Goal: Browse casually: Explore the website without a specific task or goal

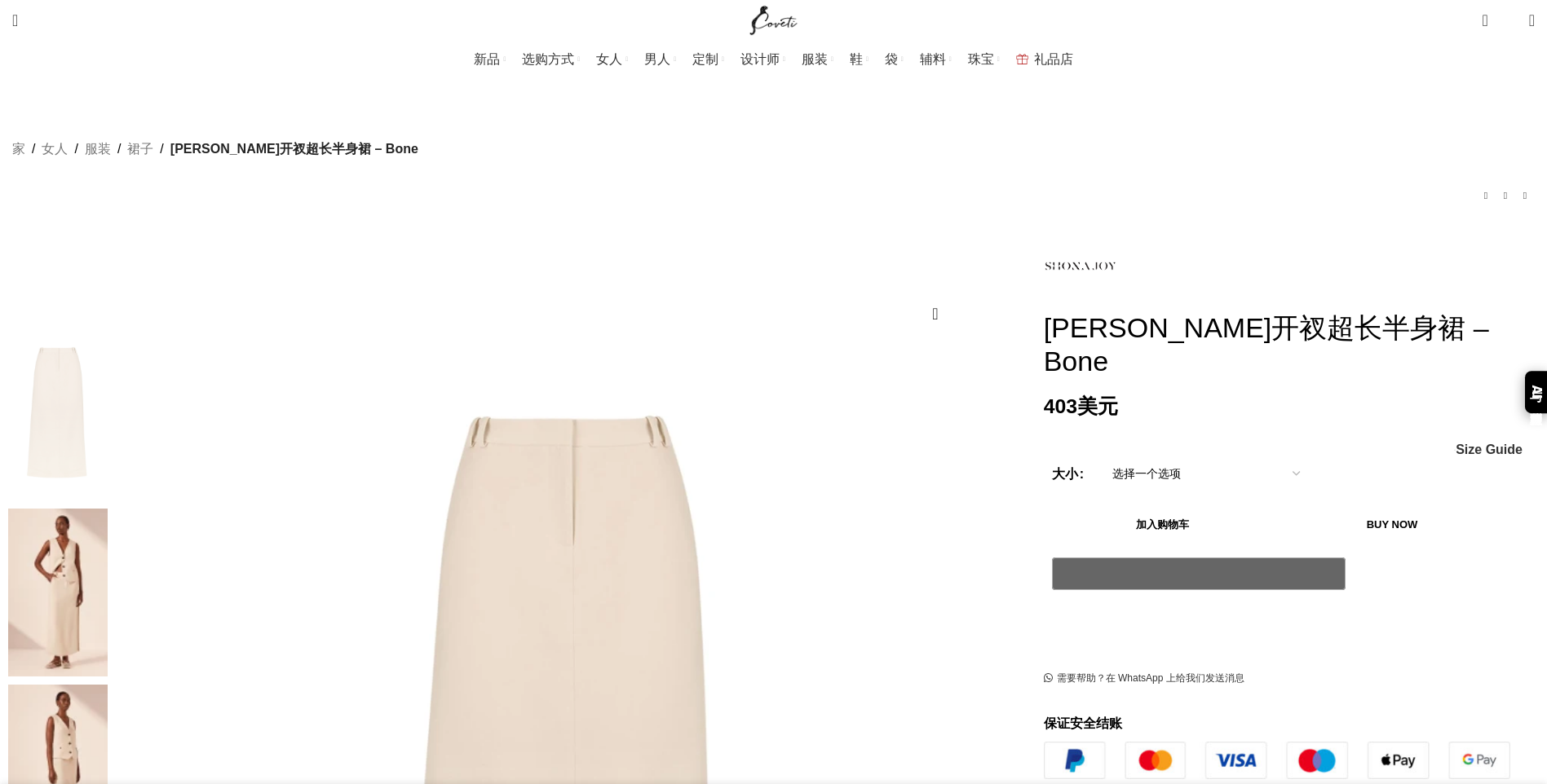
click at [108, 508] on img at bounding box center [57, 593] width 99 height 169
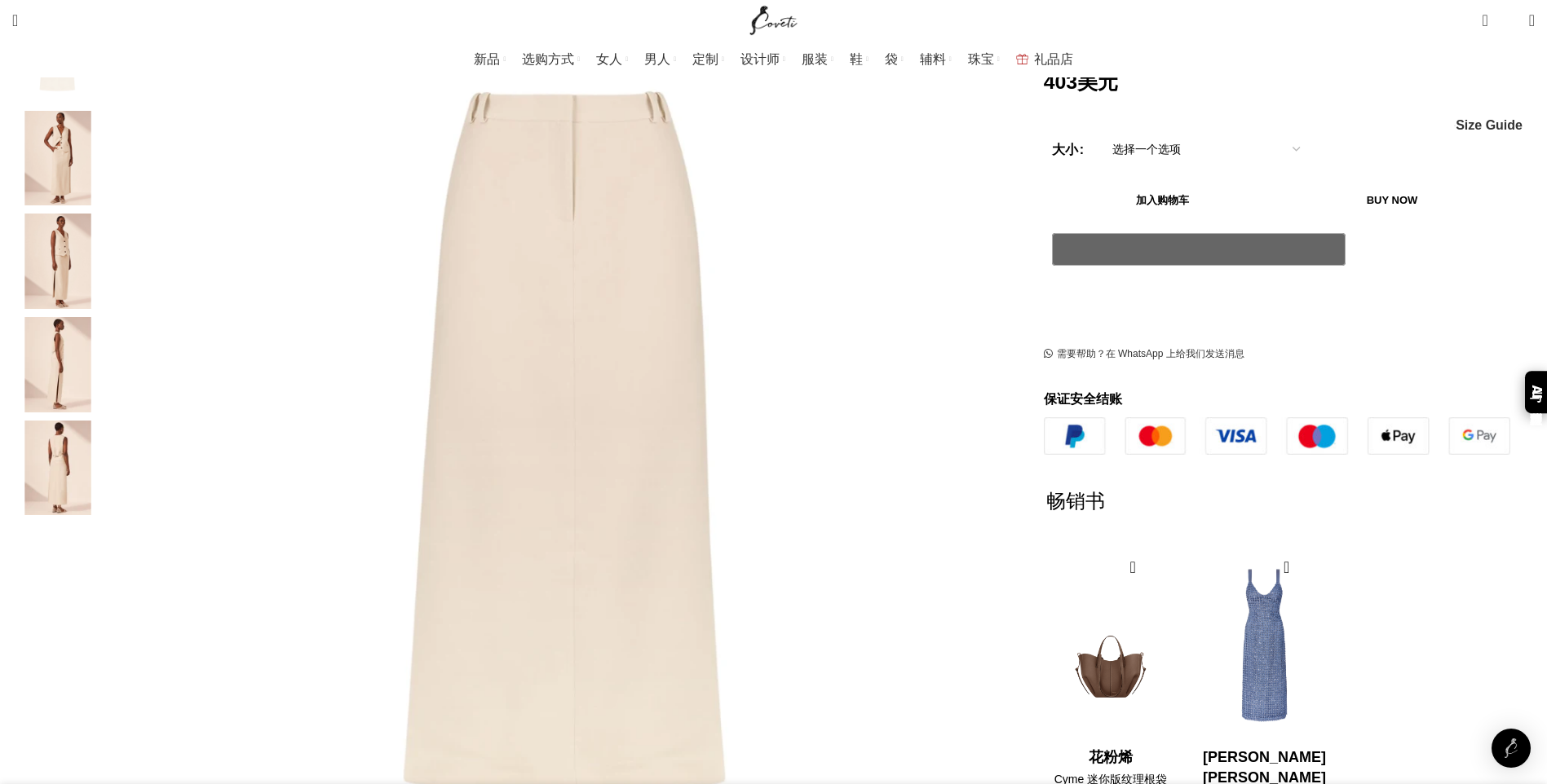
scroll to position [0, 343]
click at [108, 130] on img "2 / 5" at bounding box center [57, 158] width 99 height 96
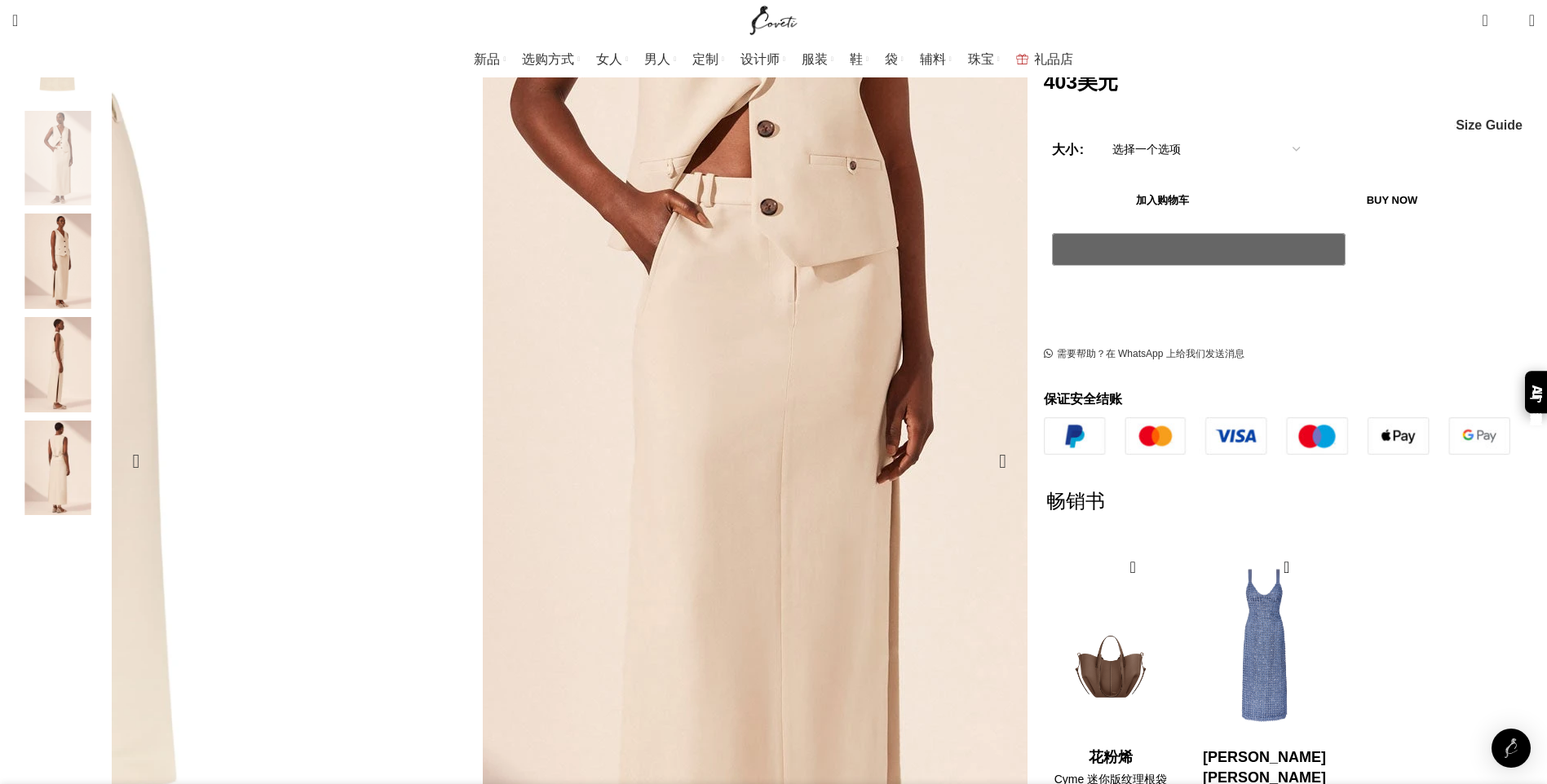
click at [707, 212] on img "2 / 5" at bounding box center [716, 355] width 978 height 1467
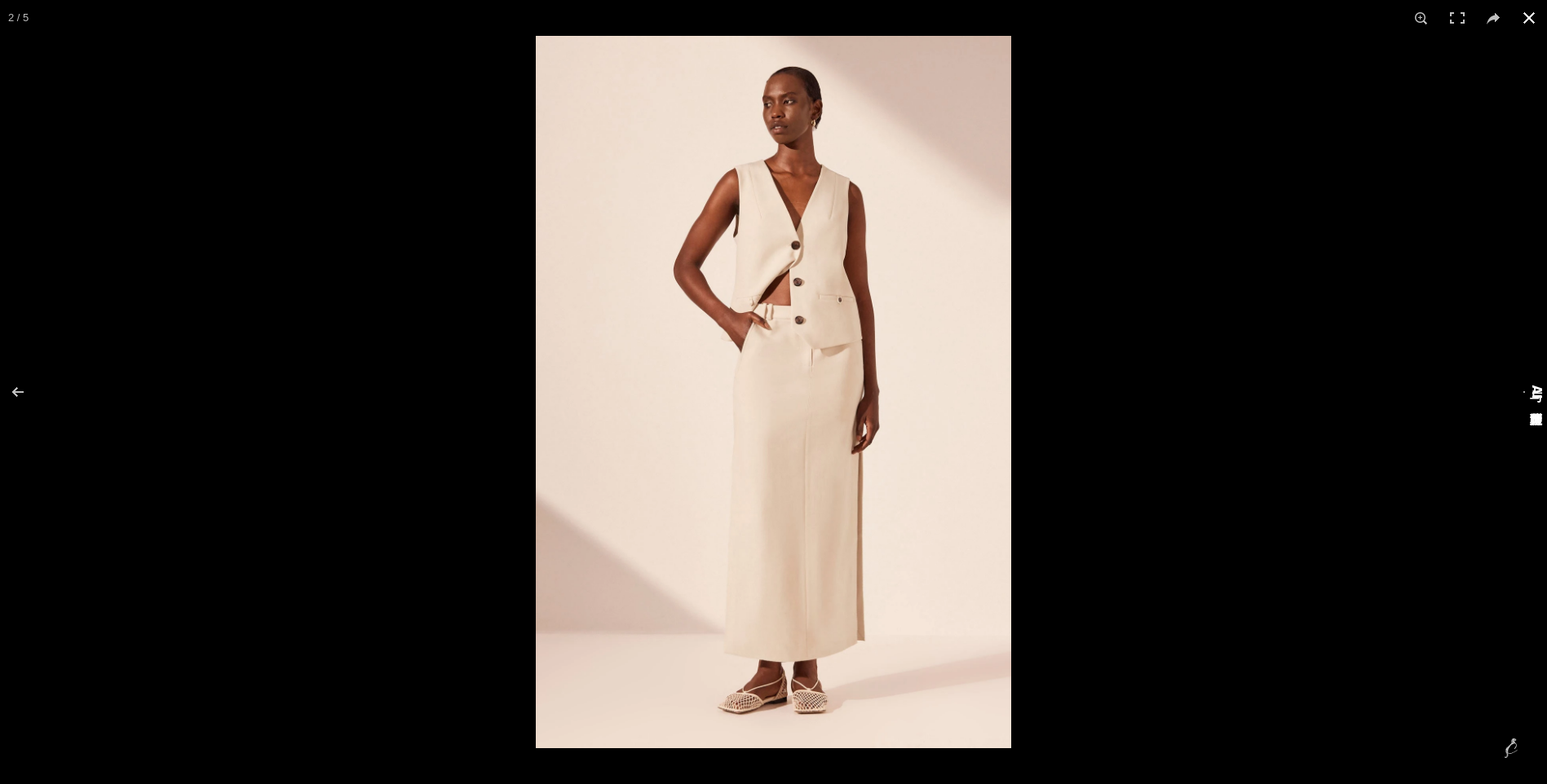
scroll to position [0, 515]
click at [16, 394] on button at bounding box center [28, 392] width 57 height 82
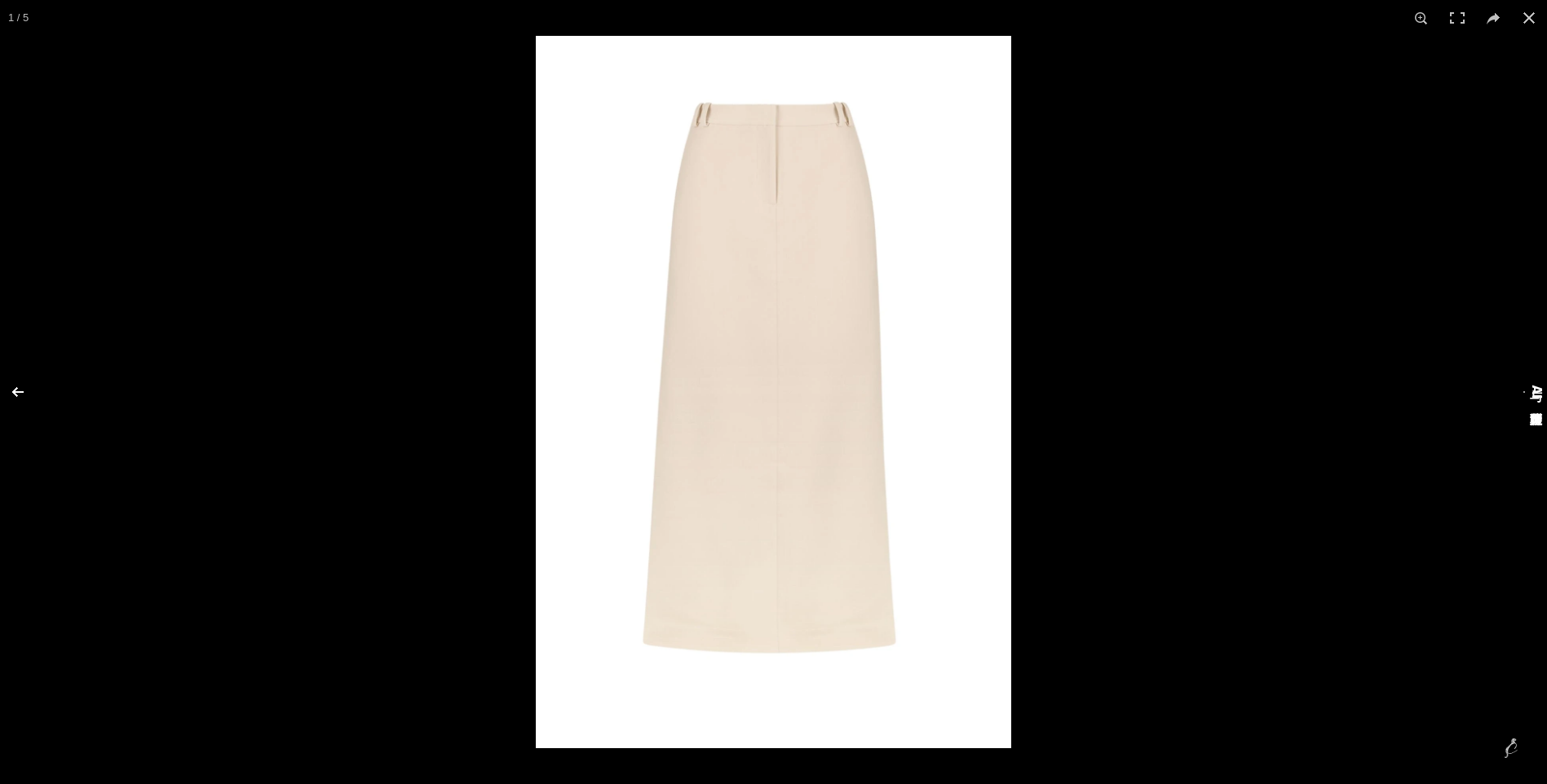
click at [16, 394] on button at bounding box center [28, 392] width 57 height 82
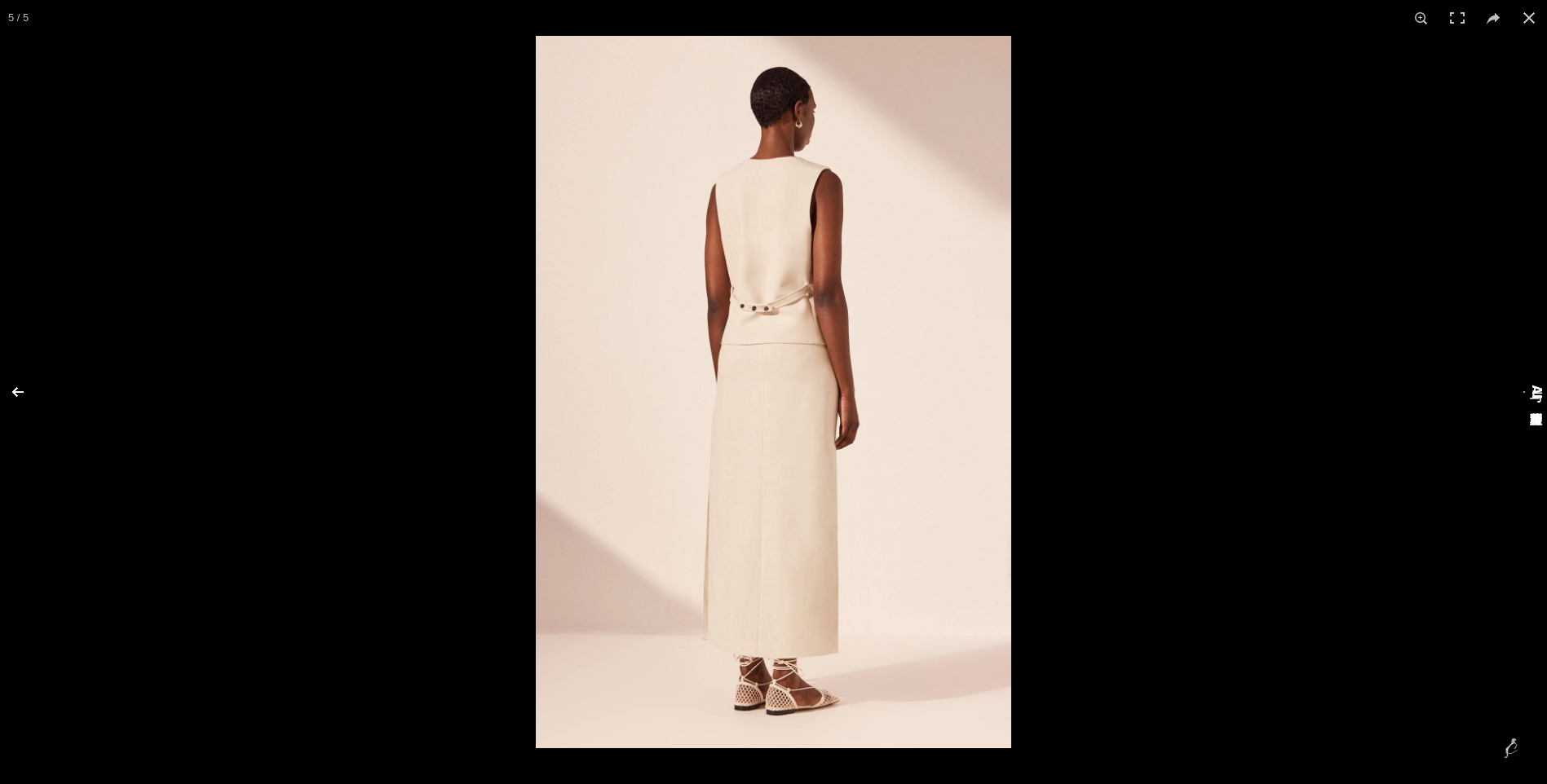
click at [16, 394] on button at bounding box center [28, 392] width 57 height 82
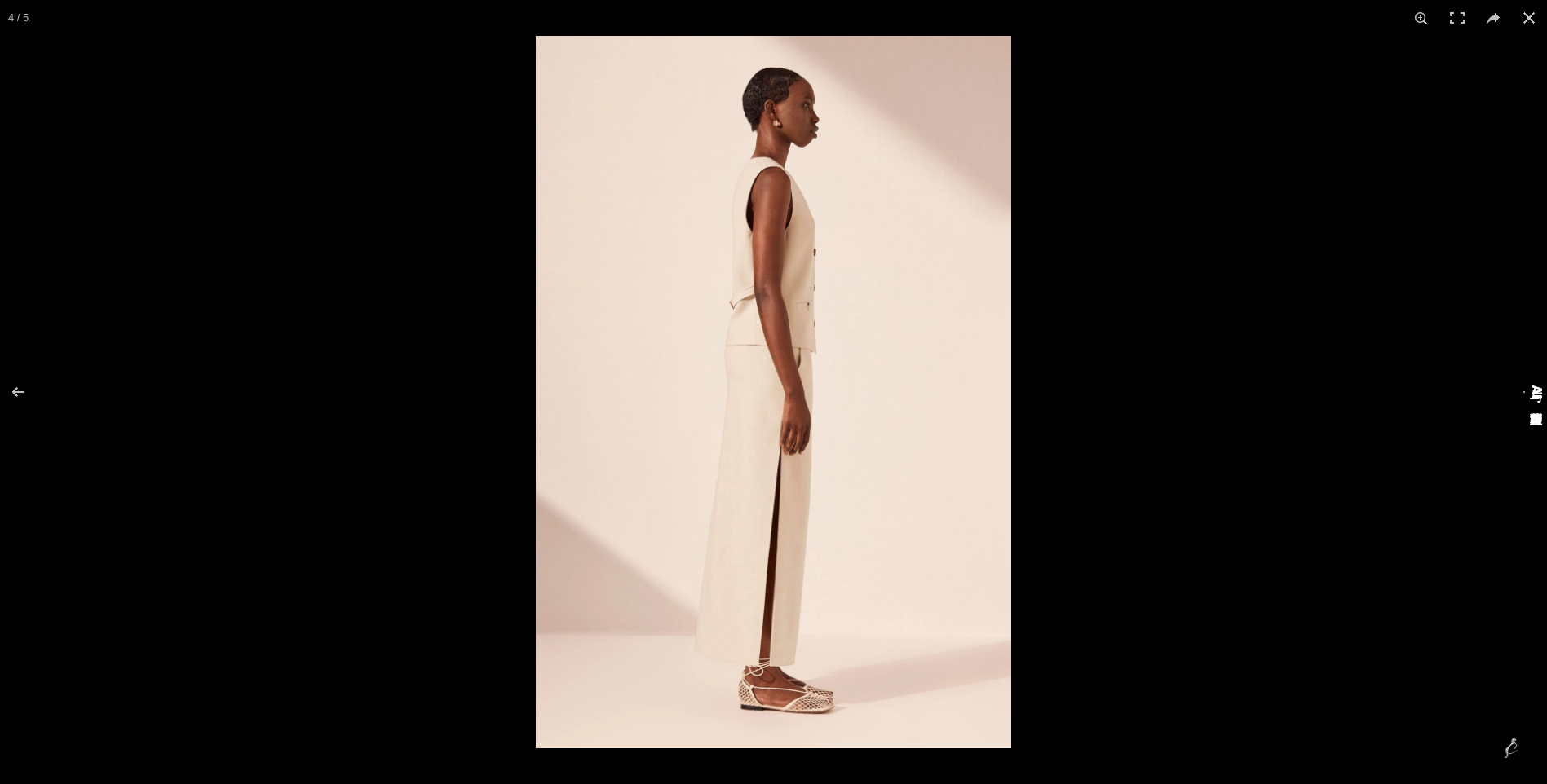
scroll to position [0, 687]
click at [7, 394] on button at bounding box center [28, 392] width 57 height 82
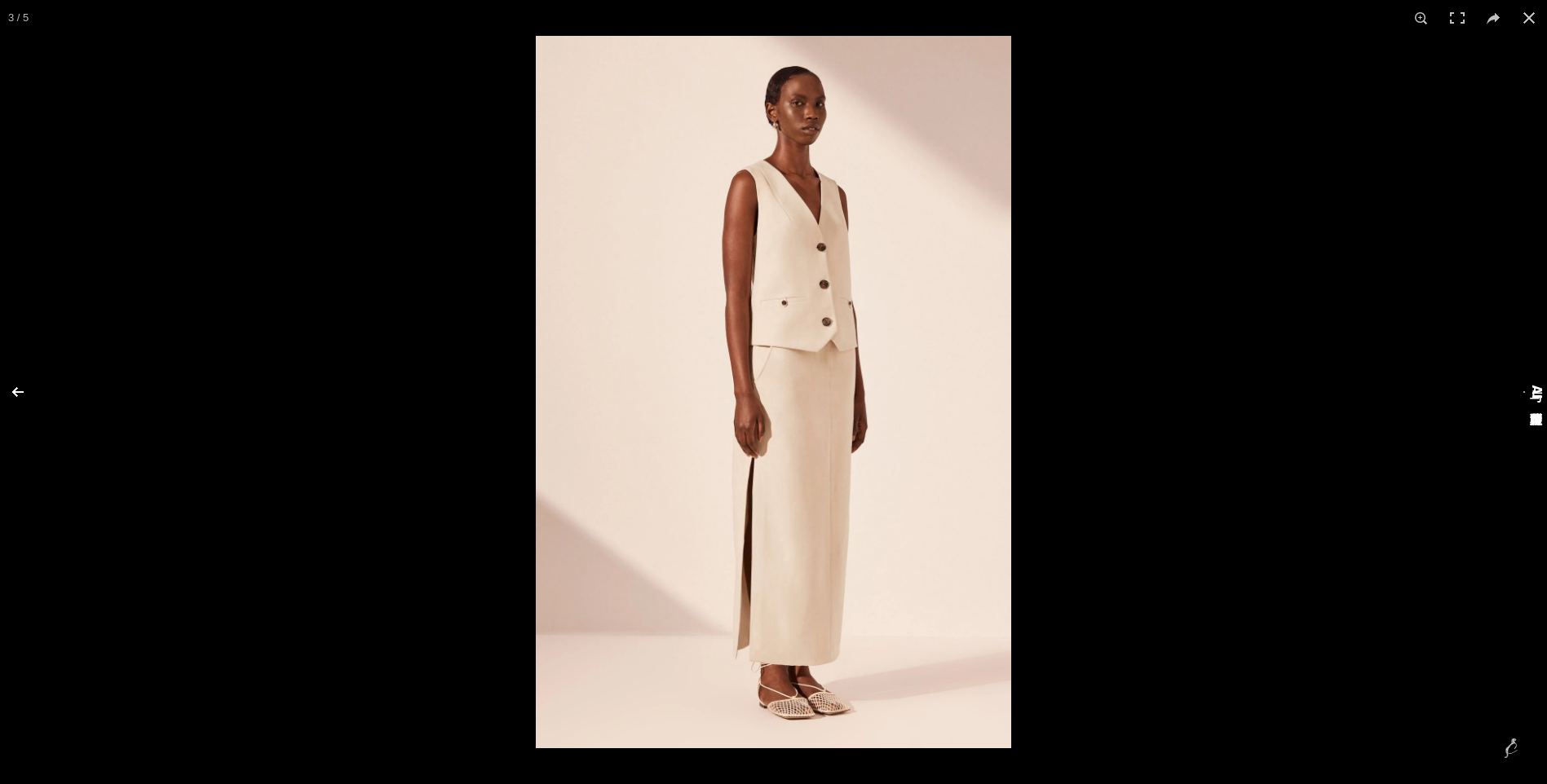
click at [18, 382] on button at bounding box center [28, 392] width 57 height 82
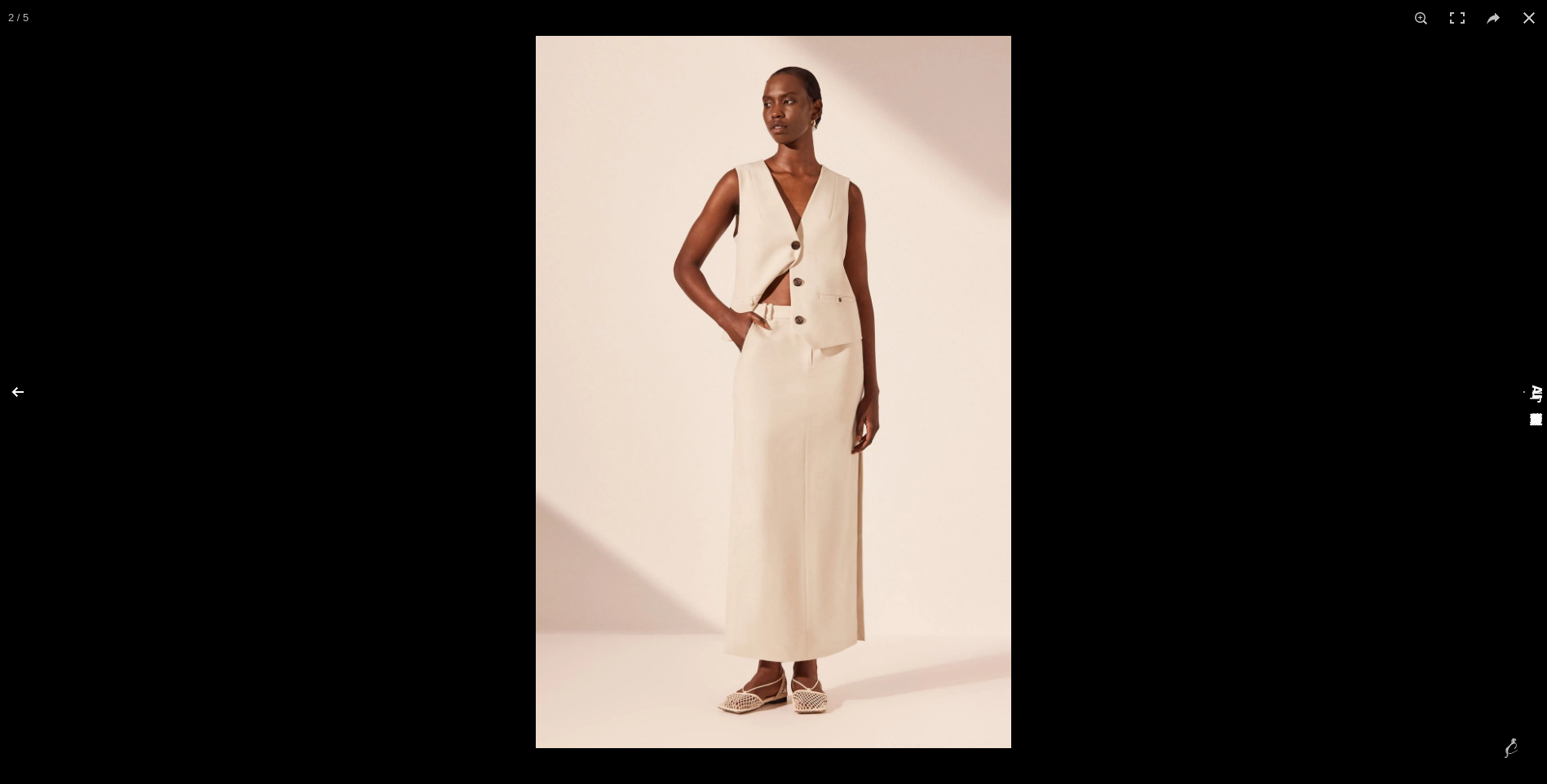
scroll to position [0, 859]
click at [18, 382] on button at bounding box center [28, 392] width 57 height 82
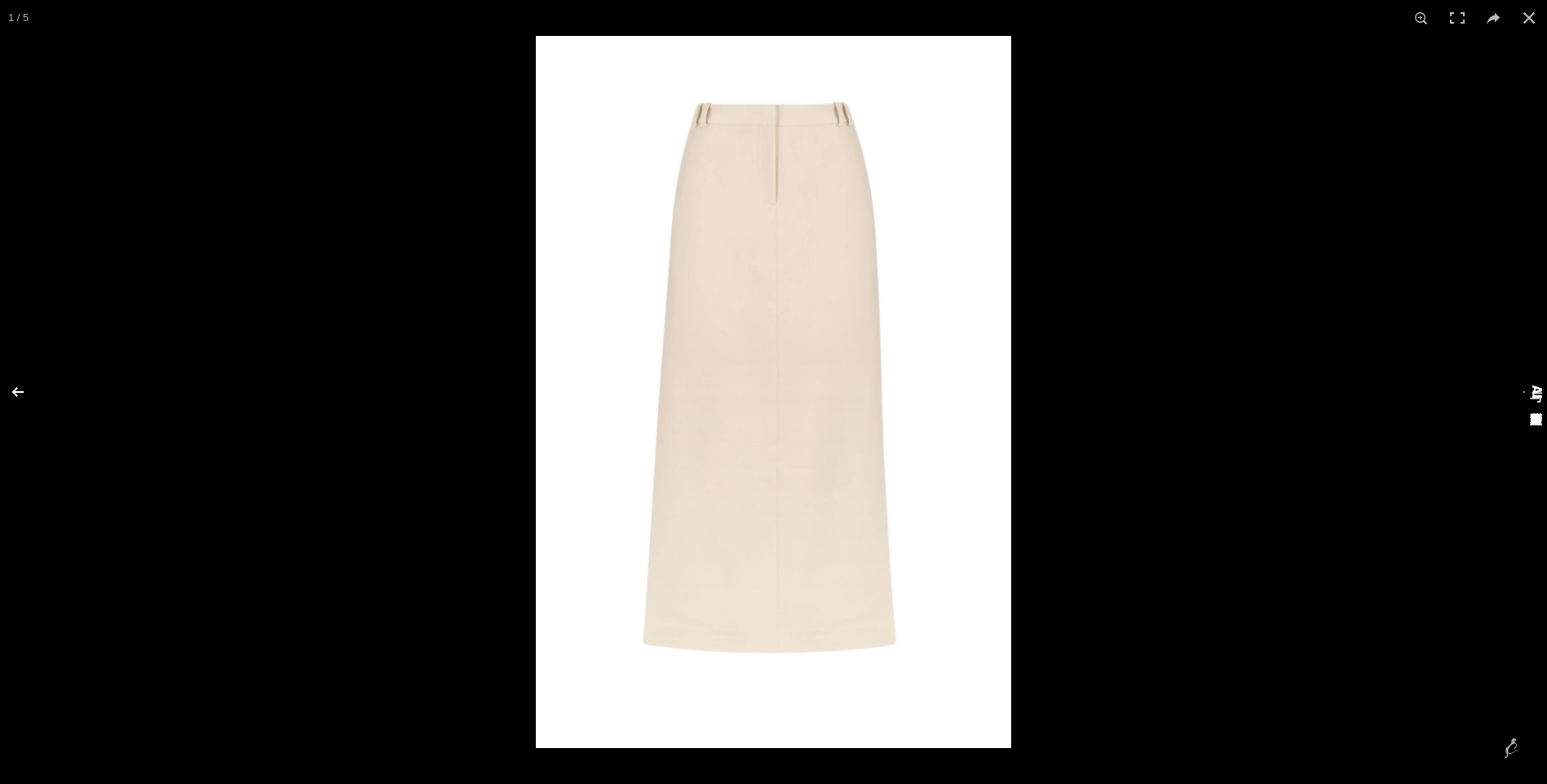
click at [18, 382] on button at bounding box center [28, 392] width 57 height 82
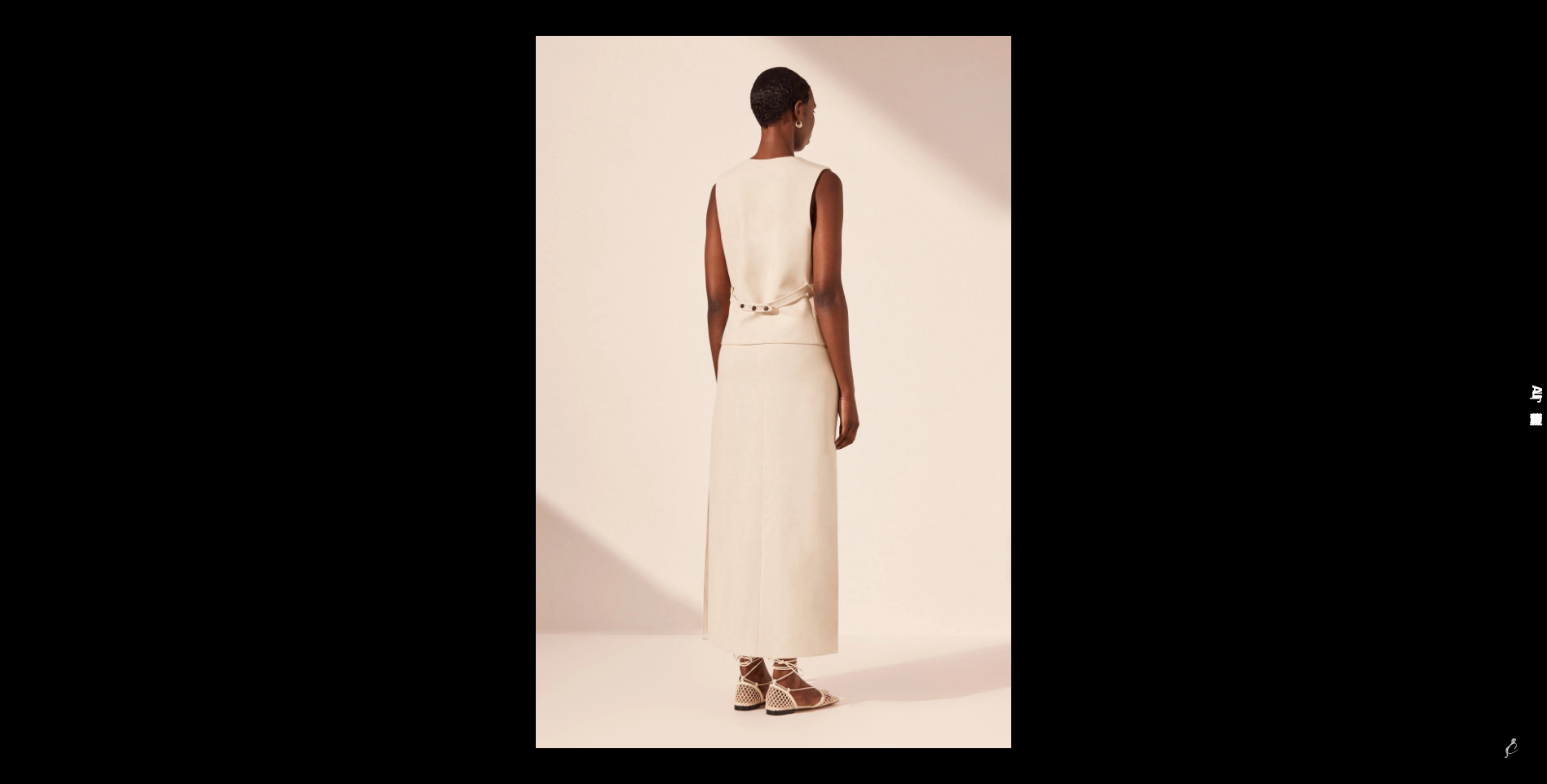
scroll to position [0, 1030]
click at [1530, 18] on button at bounding box center [1529, 18] width 36 height 36
